Goal: Task Accomplishment & Management: Manage account settings

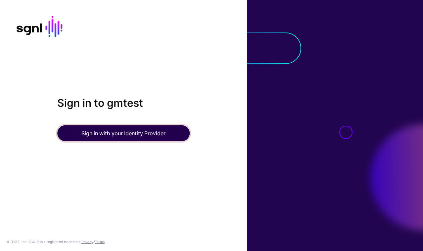
click at [112, 137] on button "Sign in with your Identity Provider" at bounding box center [123, 133] width 132 height 16
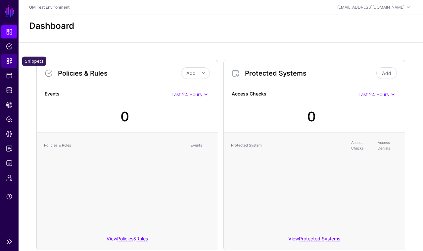
click at [10, 61] on span "Snippets" at bounding box center [9, 61] width 7 height 7
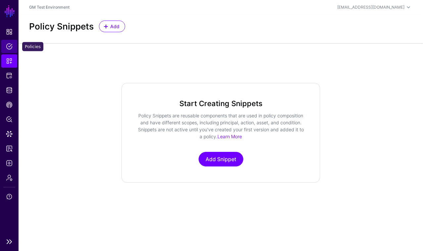
click at [9, 46] on span "Policies" at bounding box center [9, 46] width 7 height 7
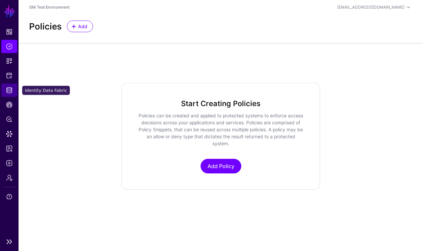
click at [10, 91] on span "Identity Data Fabric" at bounding box center [9, 90] width 7 height 7
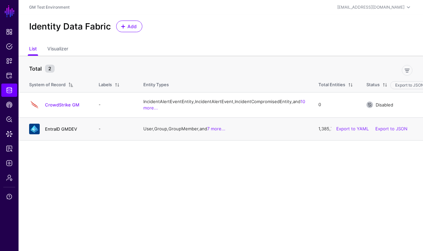
click at [56, 131] on link "EntraID GMDEV" at bounding box center [61, 128] width 32 height 5
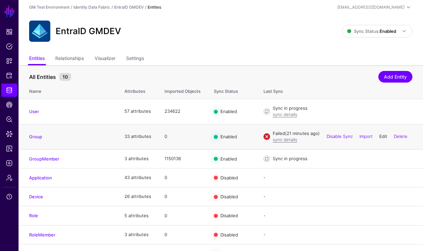
click at [383, 136] on link "Edit" at bounding box center [384, 135] width 8 height 5
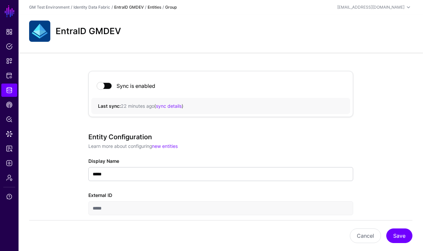
click at [128, 7] on link "EntraID GMDEV" at bounding box center [128, 7] width 29 height 5
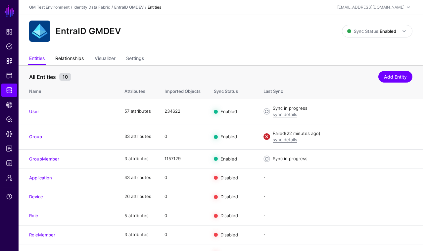
click at [72, 60] on link "Relationships" at bounding box center [69, 59] width 28 height 13
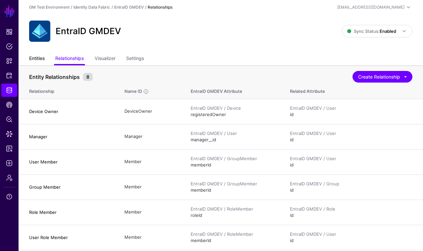
click at [37, 60] on link "Entities" at bounding box center [37, 59] width 16 height 13
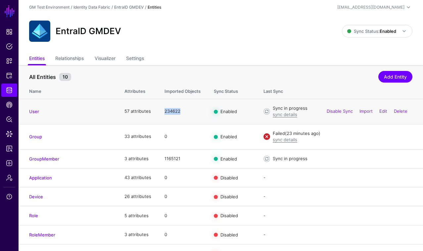
drag, startPoint x: 164, startPoint y: 112, endPoint x: 181, endPoint y: 112, distance: 16.6
click at [181, 112] on td "234622" at bounding box center [182, 111] width 49 height 25
click at [106, 58] on link "Visualizer" at bounding box center [105, 59] width 21 height 13
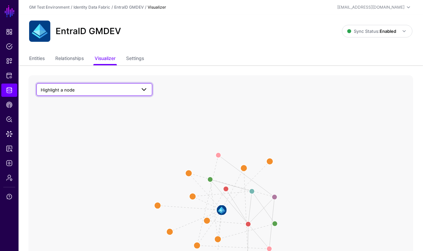
click at [135, 89] on span "Highlight a node" at bounding box center [88, 89] width 95 height 7
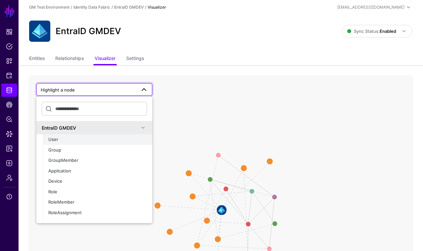
click at [55, 139] on span "User" at bounding box center [53, 138] width 10 height 5
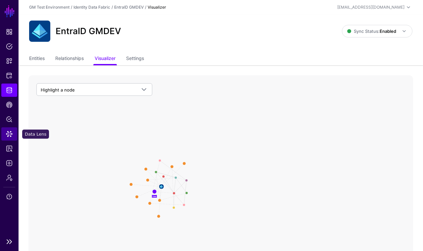
click at [12, 134] on span "Data Lens" at bounding box center [9, 133] width 7 height 7
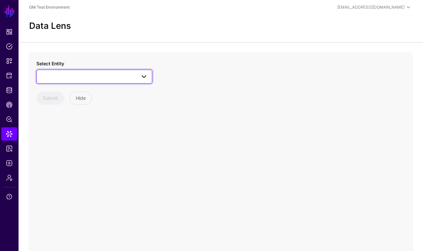
click at [101, 77] on span at bounding box center [94, 77] width 107 height 8
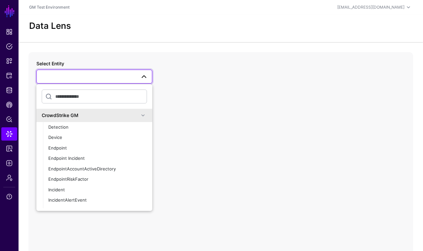
click at [144, 115] on span at bounding box center [143, 115] width 8 height 8
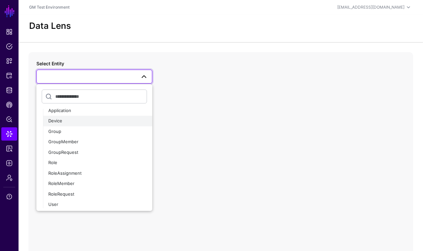
scroll to position [31, 0]
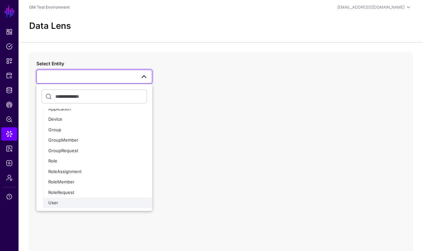
click at [56, 203] on span "User" at bounding box center [53, 202] width 10 height 5
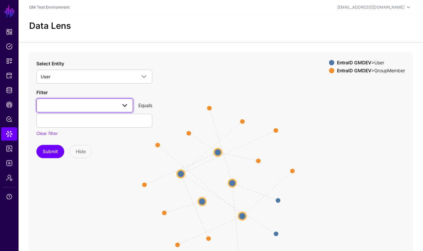
click at [125, 107] on span at bounding box center [125, 105] width 8 height 8
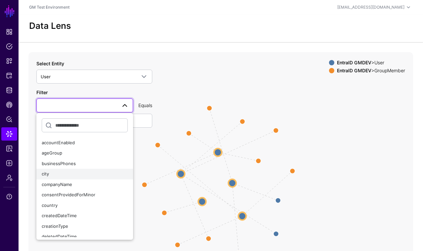
click at [50, 174] on div "city" at bounding box center [85, 174] width 86 height 7
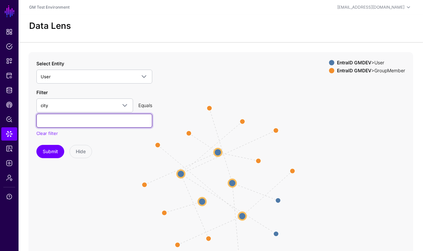
click at [64, 124] on input "text" at bounding box center [94, 121] width 116 height 14
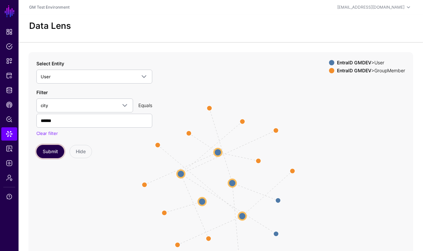
click at [52, 151] on button "Submit" at bounding box center [50, 151] width 28 height 13
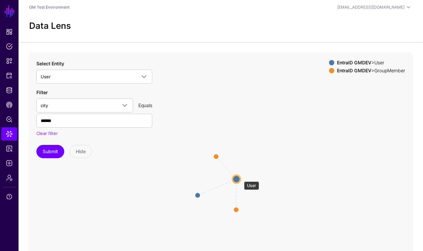
click at [240, 178] on circle at bounding box center [236, 179] width 8 height 8
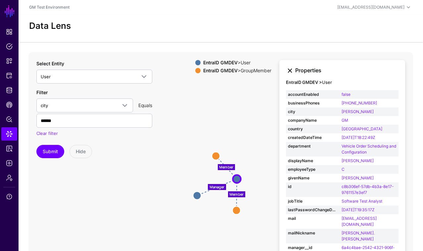
click at [290, 70] on link at bounding box center [290, 71] width 8 height 8
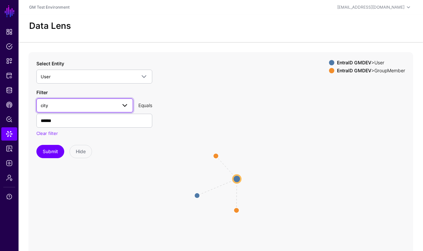
click at [89, 106] on span "city" at bounding box center [79, 105] width 76 height 7
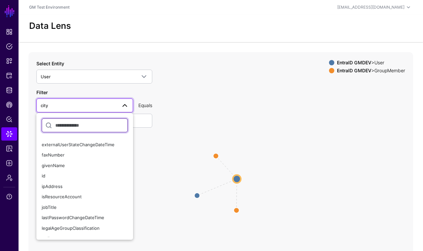
scroll to position [188, 0]
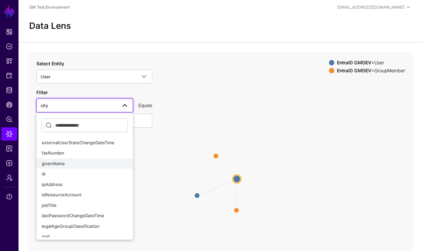
click at [62, 168] on button "givenName" at bounding box center [84, 163] width 97 height 11
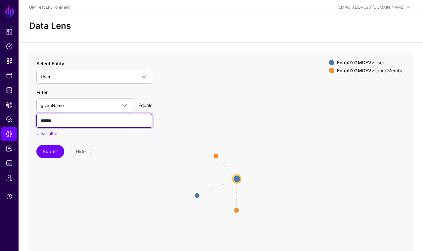
drag, startPoint x: 65, startPoint y: 119, endPoint x: 22, endPoint y: 117, distance: 42.8
click at [22, 117] on div "Manager Member Member GroupMember GroupMember GroupMember GroupMember User User…" at bounding box center [221, 184] width 405 height 265
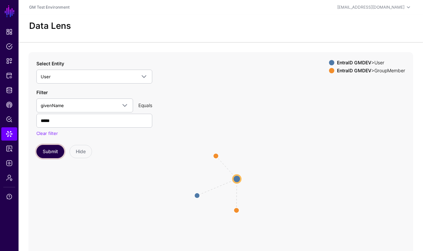
click at [48, 150] on button "Submit" at bounding box center [50, 151] width 28 height 13
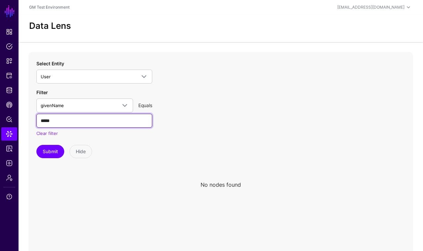
drag, startPoint x: 62, startPoint y: 121, endPoint x: -7, endPoint y: 118, distance: 68.3
click at [0, 118] on html "SGNL Dashboard Policies Snippets Protected Systems Identity Data Fabric CAEP Hu…" at bounding box center [211, 163] width 423 height 327
type input "*****"
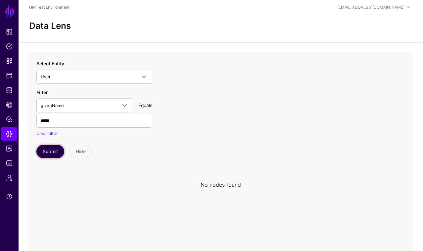
click at [46, 154] on button "Submit" at bounding box center [50, 151] width 28 height 13
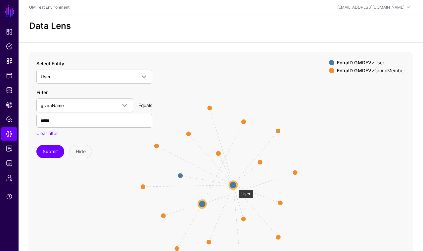
click at [235, 186] on circle at bounding box center [234, 185] width 8 height 8
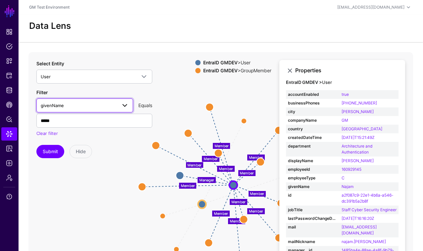
click at [88, 104] on span "givenName" at bounding box center [79, 105] width 76 height 7
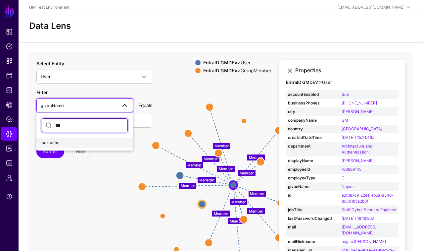
type input "***"
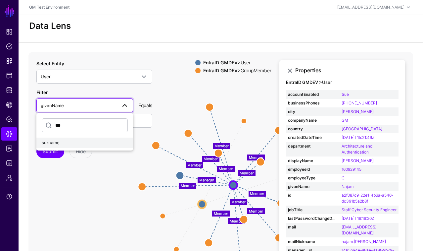
click at [54, 141] on span "surname" at bounding box center [51, 142] width 18 height 5
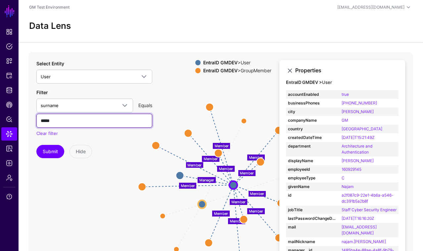
drag, startPoint x: 63, startPoint y: 120, endPoint x: 20, endPoint y: 119, distance: 43.1
click at [20, 119] on div "Member Member Member Member Manager Member Member Member Member Member Member M…" at bounding box center [221, 184] width 405 height 265
type input "******"
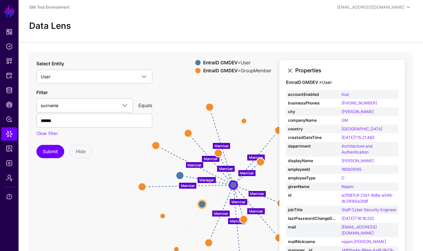
click at [47, 191] on icon "Member Member Member Member Manager Member Member Member Member Member Member M…" at bounding box center [220, 184] width 385 height 265
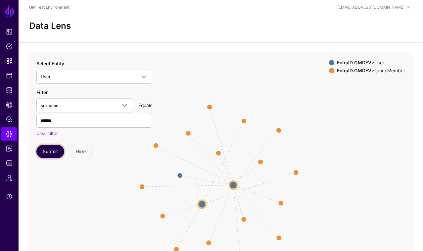
click at [49, 149] on button "Submit" at bounding box center [50, 151] width 28 height 13
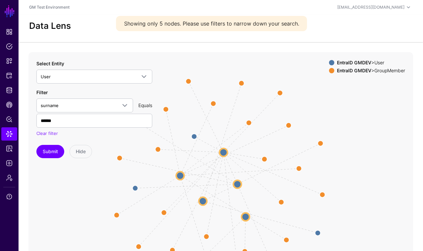
click at [231, 27] on div "Showing only 5 nodes. Please use filters to narrow down your search." at bounding box center [211, 23] width 191 height 15
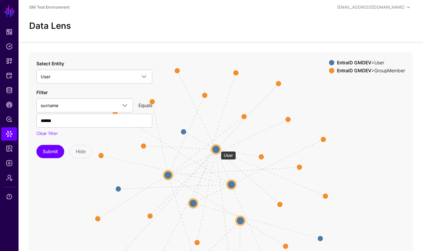
click at [218, 148] on circle at bounding box center [216, 149] width 9 height 9
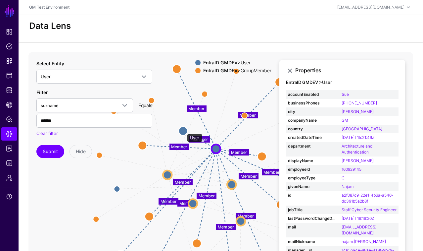
click at [184, 130] on circle at bounding box center [183, 130] width 9 height 9
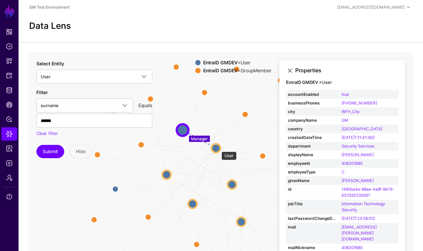
click at [218, 148] on circle at bounding box center [216, 147] width 9 height 9
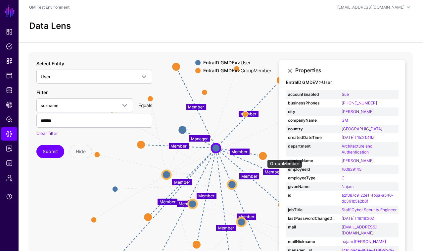
click at [264, 156] on circle at bounding box center [263, 155] width 9 height 9
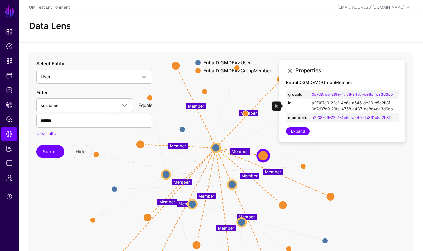
click at [332, 103] on link "a2f087c9-22e1-4b6a-a546-dc391b5a2b8f-0d7d97d0-29fe-4758-a437-de8d4ca3d6cb" at bounding box center [352, 105] width 81 height 11
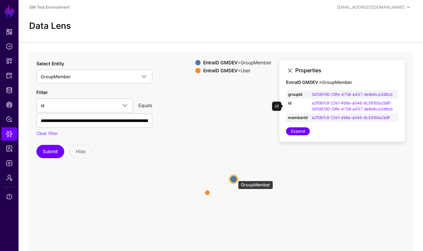
click at [235, 177] on circle at bounding box center [234, 179] width 8 height 8
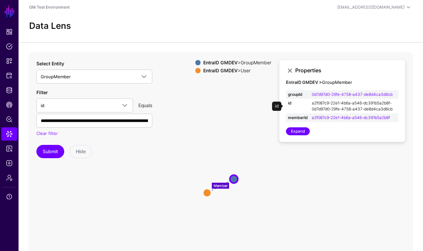
click at [332, 102] on link "a2f087c9-22e1-4b6a-a546-dc391b5a2b8f-0d7d97d0-29fe-4758-a437-de8d4ca3d6cb" at bounding box center [352, 105] width 81 height 11
click at [330, 109] on link "a2f087c9-22e1-4b6a-a546-dc391b5a2b8f-0d7d97d0-29fe-4758-a437-de8d4ca3d6cb" at bounding box center [352, 105] width 81 height 11
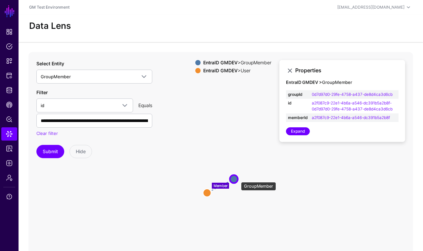
click at [238, 179] on circle at bounding box center [234, 179] width 8 height 8
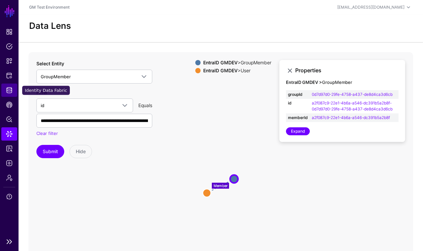
click at [11, 92] on span "Identity Data Fabric" at bounding box center [9, 90] width 7 height 7
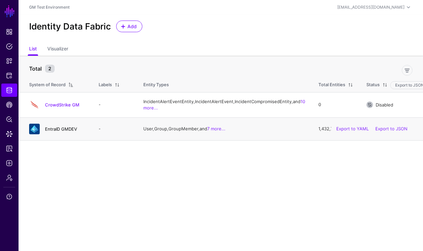
click at [58, 131] on link "EntraID GMDEV" at bounding box center [61, 128] width 32 height 5
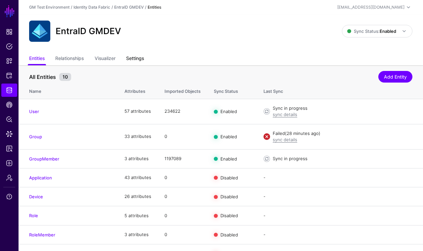
click at [138, 56] on link "Settings" at bounding box center [135, 59] width 18 height 13
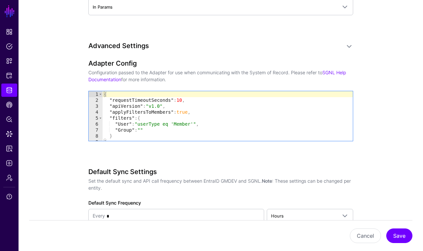
scroll to position [651, 0]
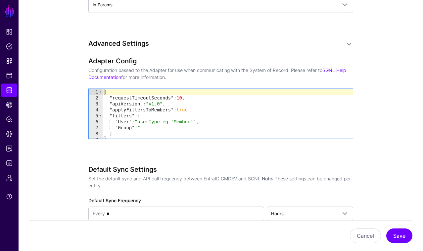
click at [143, 127] on div "{ "requestTimeoutSeconds" : 10 , "apiVersion" : "v1.0" , "applyFiltersToMembers…" at bounding box center [228, 120] width 250 height 62
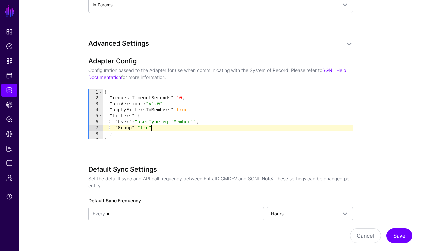
scroll to position [0, 3]
drag, startPoint x: 140, startPoint y: 126, endPoint x: 158, endPoint y: 128, distance: 17.7
click at [158, 128] on div "{ "requestTimeoutSeconds" : 10 , "apiVersion" : "v1.0" , "applyFiltersToMembers…" at bounding box center [228, 120] width 250 height 62
type textarea "**********"
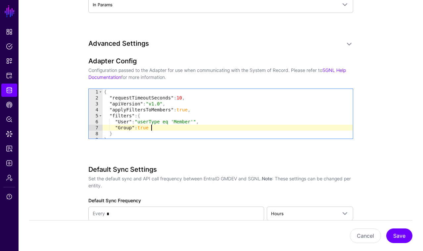
click at [169, 150] on div "**********" at bounding box center [220, 107] width 265 height 100
click at [400, 237] on button "Save" at bounding box center [400, 235] width 26 height 15
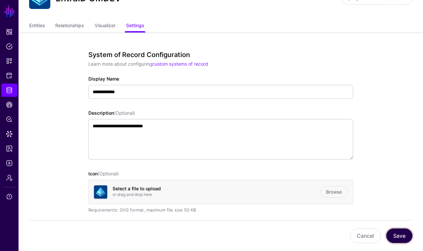
scroll to position [0, 0]
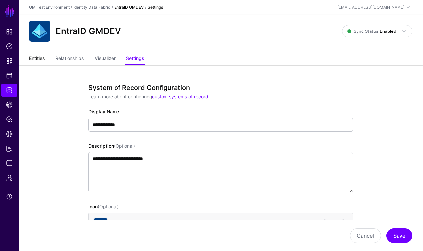
click at [38, 58] on link "Entities" at bounding box center [37, 59] width 16 height 13
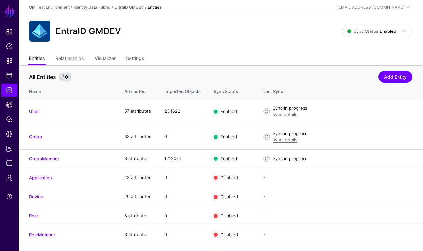
click at [38, 58] on link "Entities" at bounding box center [37, 59] width 16 height 13
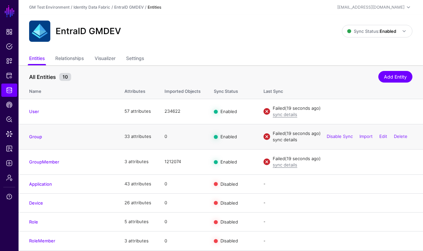
click at [286, 141] on link "sync details" at bounding box center [285, 139] width 25 height 5
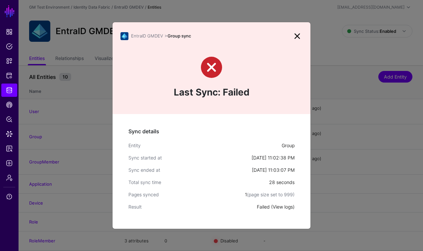
click at [285, 208] on link "View logs" at bounding box center [283, 207] width 20 height 6
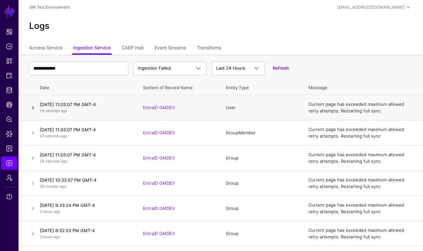
click at [32, 107] on link at bounding box center [33, 108] width 8 height 8
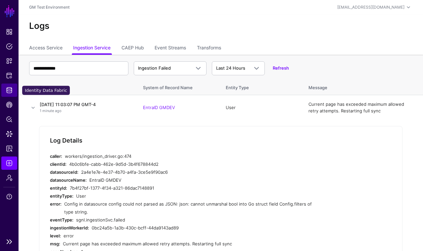
click at [10, 91] on span "Identity Data Fabric" at bounding box center [9, 90] width 7 height 7
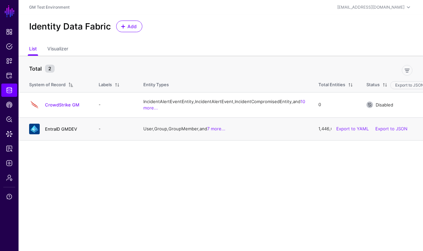
click at [62, 131] on link "EntraID GMDEV" at bounding box center [61, 128] width 32 height 5
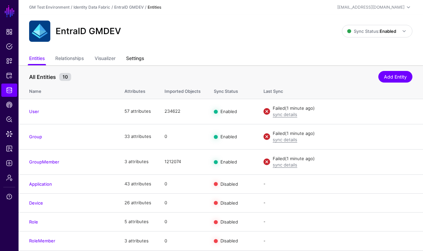
click at [136, 60] on link "Settings" at bounding box center [135, 59] width 18 height 13
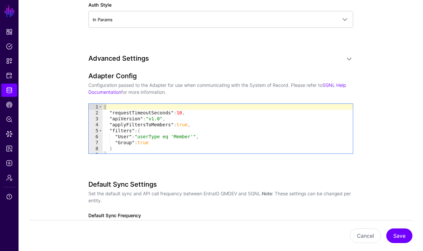
scroll to position [639, 0]
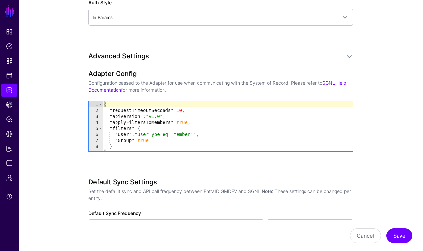
click at [140, 140] on div "{ "requestTimeoutSeconds" : 10 , "apiVersion" : "v1.0" , "applyFiltersToMembers…" at bounding box center [228, 132] width 250 height 62
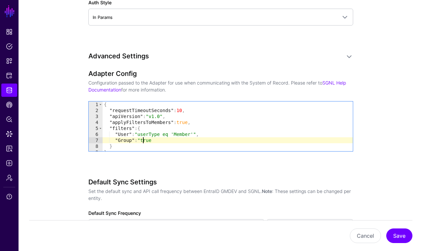
scroll to position [0, 3]
click at [158, 139] on div "{ "requestTimeoutSeconds" : 10 , "apiVersion" : "v1.0" , "applyFiltersToMembers…" at bounding box center [228, 132] width 250 height 62
type textarea "**********"
click at [399, 236] on button "Save" at bounding box center [400, 235] width 26 height 15
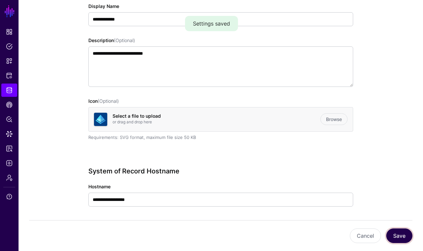
scroll to position [0, 0]
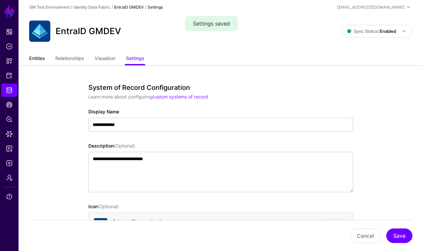
click at [31, 56] on link "Entities" at bounding box center [37, 59] width 16 height 13
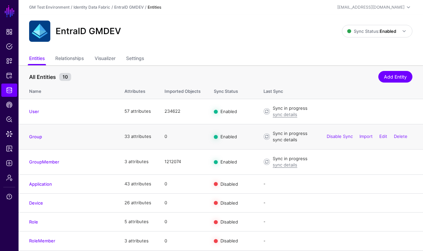
click at [285, 140] on link "sync details" at bounding box center [285, 139] width 25 height 5
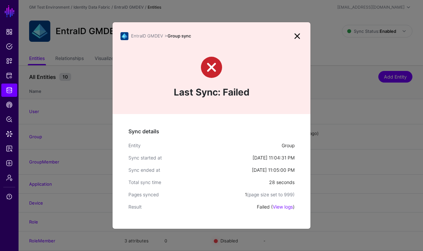
click at [298, 38] on link at bounding box center [297, 36] width 11 height 11
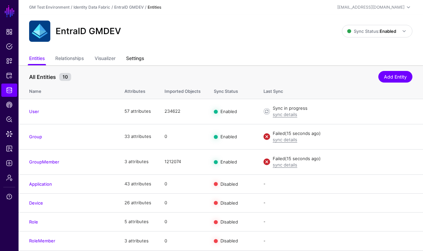
click at [136, 57] on link "Settings" at bounding box center [135, 59] width 18 height 13
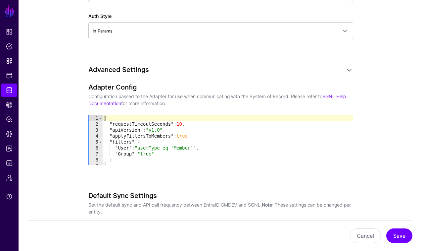
scroll to position [634, 0]
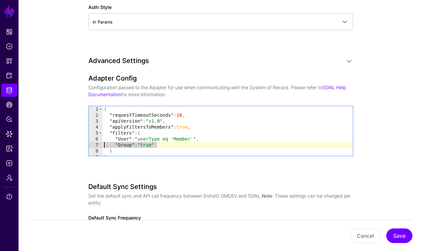
drag, startPoint x: 161, startPoint y: 144, endPoint x: 93, endPoint y: 142, distance: 67.9
click at [93, 142] on div "**********" at bounding box center [221, 131] width 264 height 50
click at [165, 144] on div "{ "requestTimeoutSeconds" : 10 , "apiVersion" : "v1.0" , "applyFiltersToMembers…" at bounding box center [228, 137] width 250 height 62
drag, startPoint x: 143, startPoint y: 143, endPoint x: 154, endPoint y: 144, distance: 10.6
click at [154, 144] on div "{ "requestTimeoutSeconds" : 10 , "apiVersion" : "v1.0" , "applyFiltersToMembers…" at bounding box center [228, 137] width 250 height 62
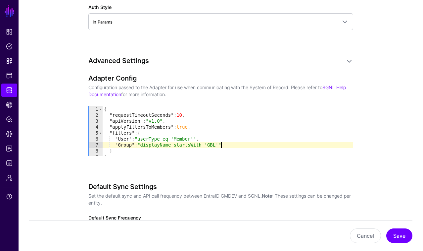
scroll to position [0, 8]
type textarea "**********"
click at [399, 236] on button "Save" at bounding box center [400, 235] width 26 height 15
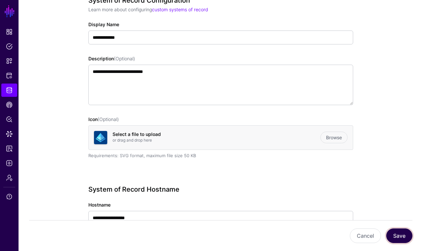
scroll to position [0, 0]
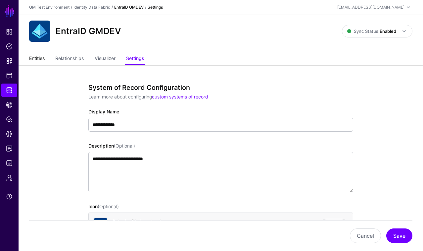
click at [41, 59] on link "Entities" at bounding box center [37, 59] width 16 height 13
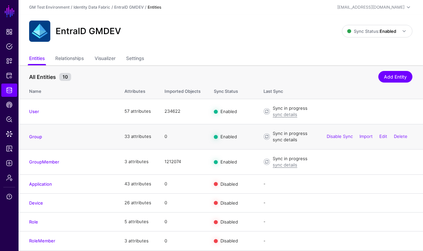
click at [284, 139] on link "sync details" at bounding box center [285, 139] width 25 height 5
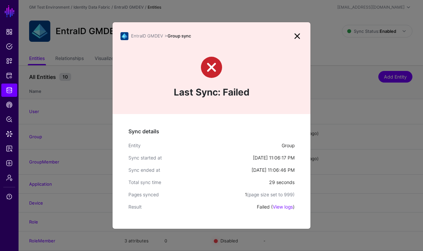
click at [298, 37] on link at bounding box center [297, 36] width 11 height 11
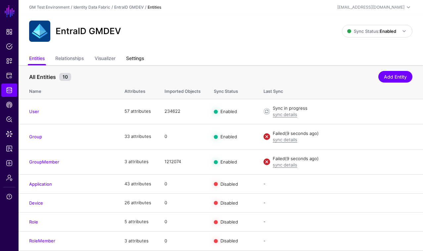
click at [138, 60] on link "Settings" at bounding box center [135, 59] width 18 height 13
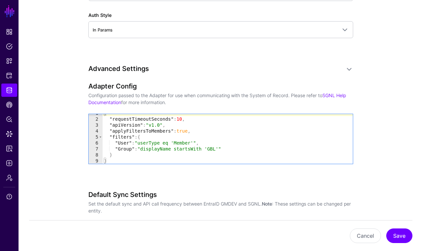
scroll to position [627, 0]
click at [105, 101] on link "SGNL Help Documentation" at bounding box center [217, 98] width 258 height 13
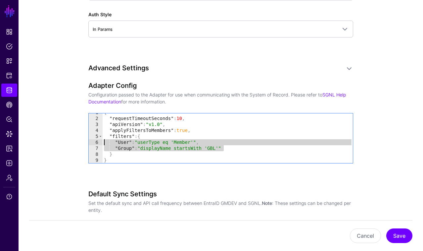
drag, startPoint x: 234, startPoint y: 147, endPoint x: 93, endPoint y: 145, distance: 140.5
click at [93, 145] on div "**********" at bounding box center [221, 138] width 264 height 50
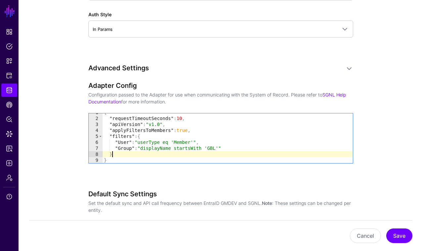
click at [119, 151] on div "{ "requestTimeoutSeconds" : 10 , "apiVersion" : "v1.0" , "applyFiltersToMembers…" at bounding box center [228, 140] width 250 height 62
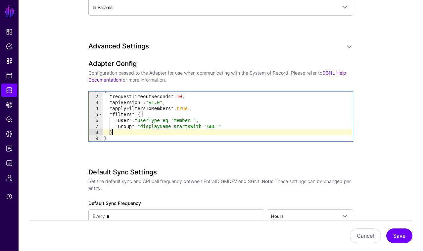
scroll to position [649, 0]
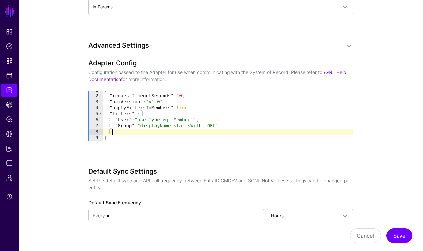
click at [133, 121] on div "{ "requestTimeoutSeconds" : 10 , "apiVersion" : "v1.0" , "applyFiltersToMembers…" at bounding box center [228, 118] width 250 height 62
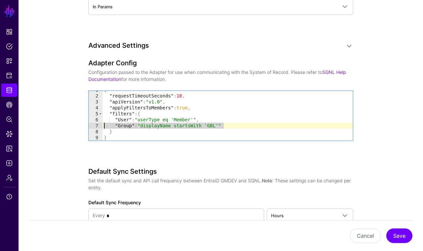
drag, startPoint x: 226, startPoint y: 124, endPoint x: 100, endPoint y: 125, distance: 126.2
click at [99, 125] on div "**********" at bounding box center [221, 116] width 264 height 50
type textarea "**********"
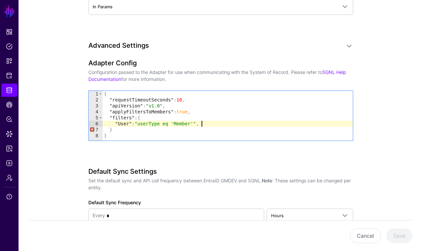
type textarea "**********"
click at [402, 237] on button "Save" at bounding box center [400, 235] width 26 height 15
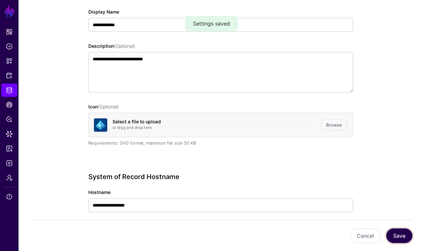
scroll to position [0, 0]
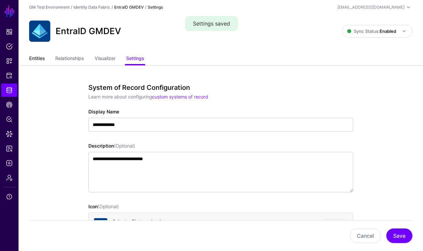
click at [33, 58] on link "Entities" at bounding box center [37, 59] width 16 height 13
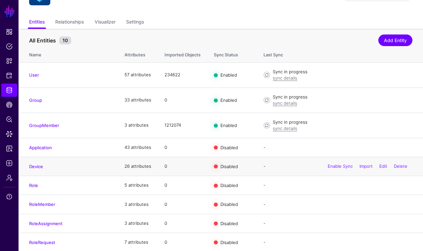
scroll to position [38, 0]
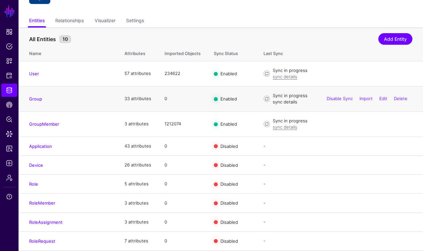
click at [284, 103] on link "sync details" at bounding box center [285, 101] width 25 height 5
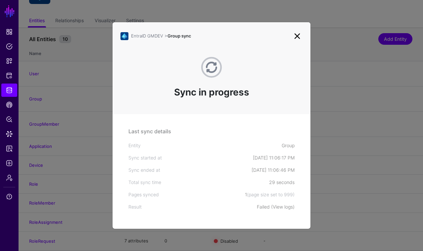
click at [283, 208] on link "View logs" at bounding box center [283, 207] width 20 height 6
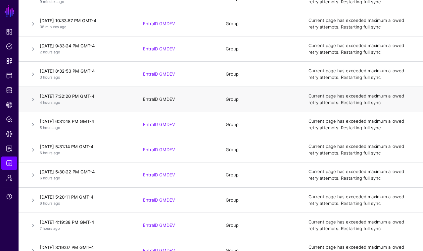
scroll to position [285, 0]
click at [160, 149] on link "EntraID GMDEV" at bounding box center [159, 148] width 32 height 5
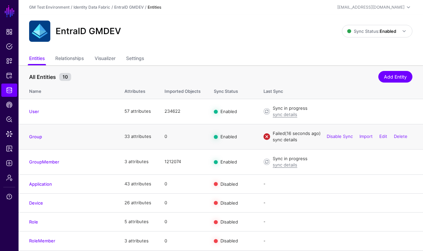
click at [282, 140] on link "sync details" at bounding box center [285, 139] width 25 height 5
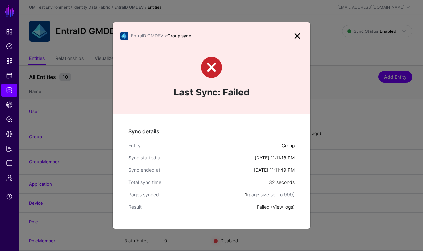
click at [278, 206] on link "View logs" at bounding box center [283, 207] width 20 height 6
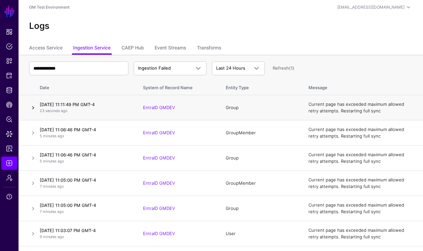
click at [33, 107] on link at bounding box center [33, 108] width 8 height 8
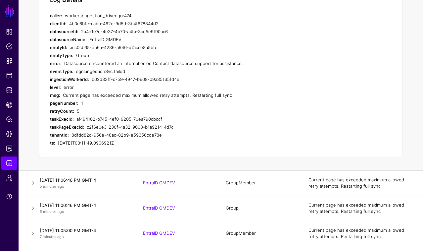
scroll to position [145, 0]
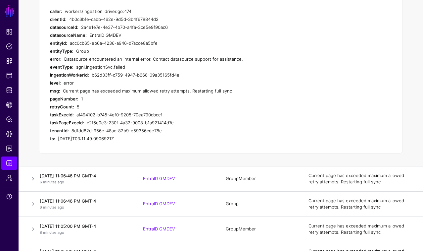
drag, startPoint x: 70, startPoint y: 42, endPoint x: 157, endPoint y: 43, distance: 87.1
click at [157, 43] on div "acc0cb65-eb6a-4236-a946-d7acce8a5bfe" at bounding box center [192, 43] width 245 height 8
copy div "acc0cb65-eb6a-4236-a946-d7acce8a5bfe"
click at [35, 204] on link at bounding box center [33, 204] width 8 height 8
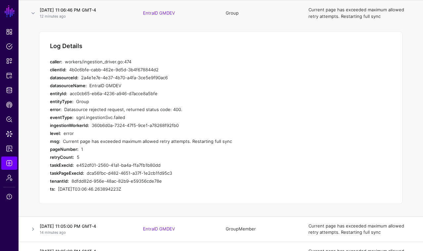
drag, startPoint x: 70, startPoint y: 94, endPoint x: 160, endPoint y: 89, distance: 90.2
click at [160, 89] on div "acc0cb65-eb6a-4236-a946-d7acce8a5bfe" at bounding box center [192, 93] width 245 height 8
copy div "acc0cb65-eb6a-4236-a946-d7acce8a5bfe"
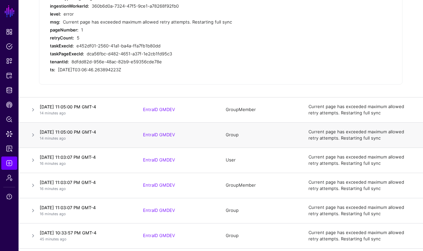
scroll to position [266, 0]
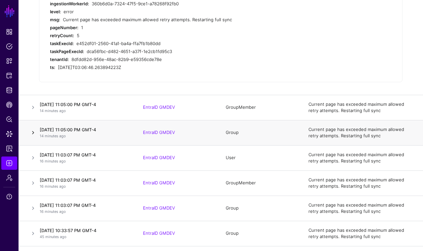
click at [33, 132] on link at bounding box center [33, 133] width 8 height 8
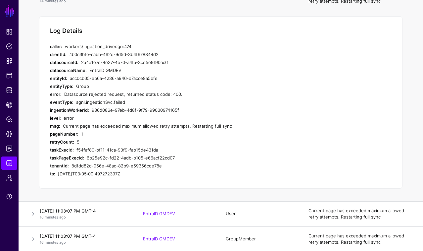
scroll to position [209, 0]
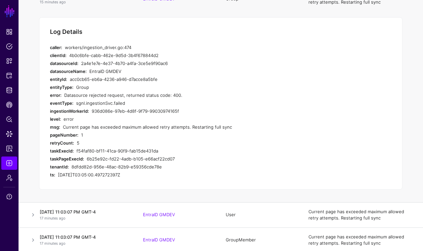
drag, startPoint x: 130, startPoint y: 48, endPoint x: 82, endPoint y: 48, distance: 47.4
click at [82, 48] on div "workers/ingestion_driver.go:474" at bounding box center [190, 47] width 250 height 8
copy div "ingestion_driver.go:474"
drag, startPoint x: 64, startPoint y: 127, endPoint x: 227, endPoint y: 128, distance: 162.9
click at [227, 128] on div "Current page has exceeded maximum allowed retry attempts. Restarting full sync" at bounding box center [189, 127] width 252 height 8
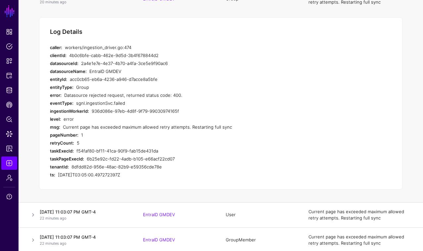
copy div "Current page has exceeded maximum allowed retry attempts. Restarting full sync"
